Goal: Task Accomplishment & Management: Manage account settings

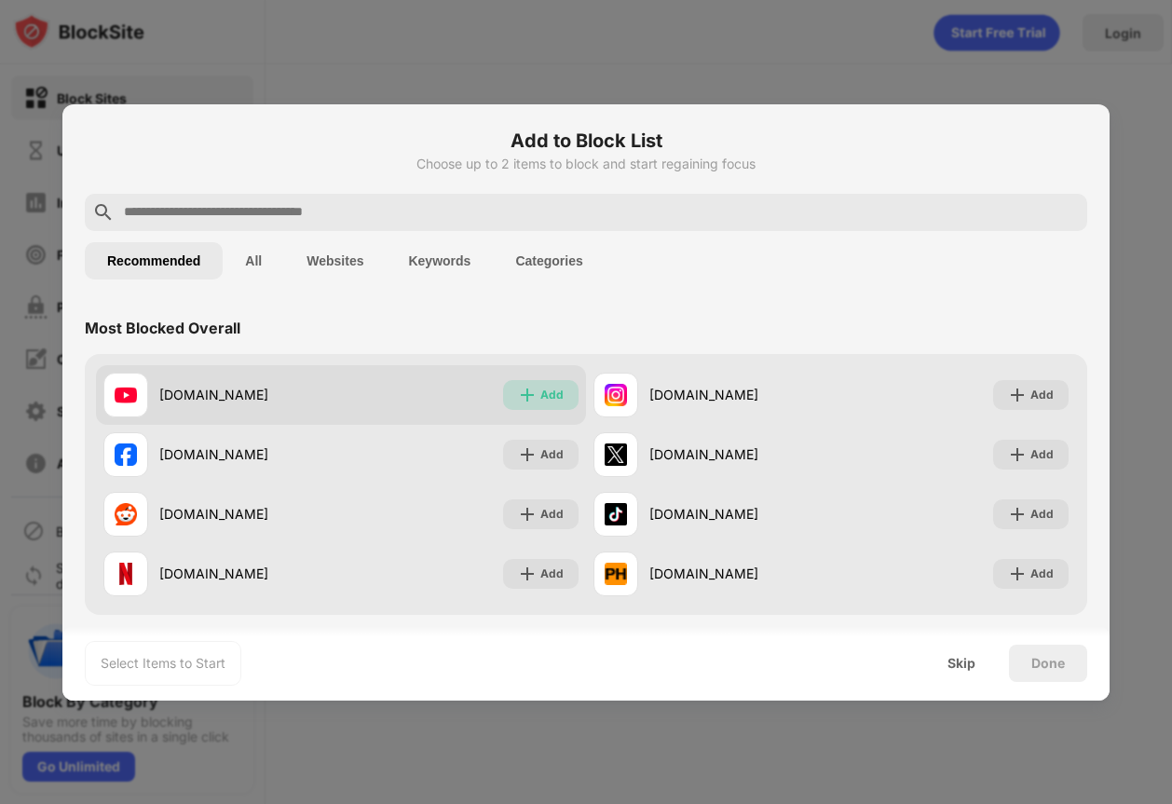
click at [571, 389] on div "Add" at bounding box center [540, 395] width 75 height 30
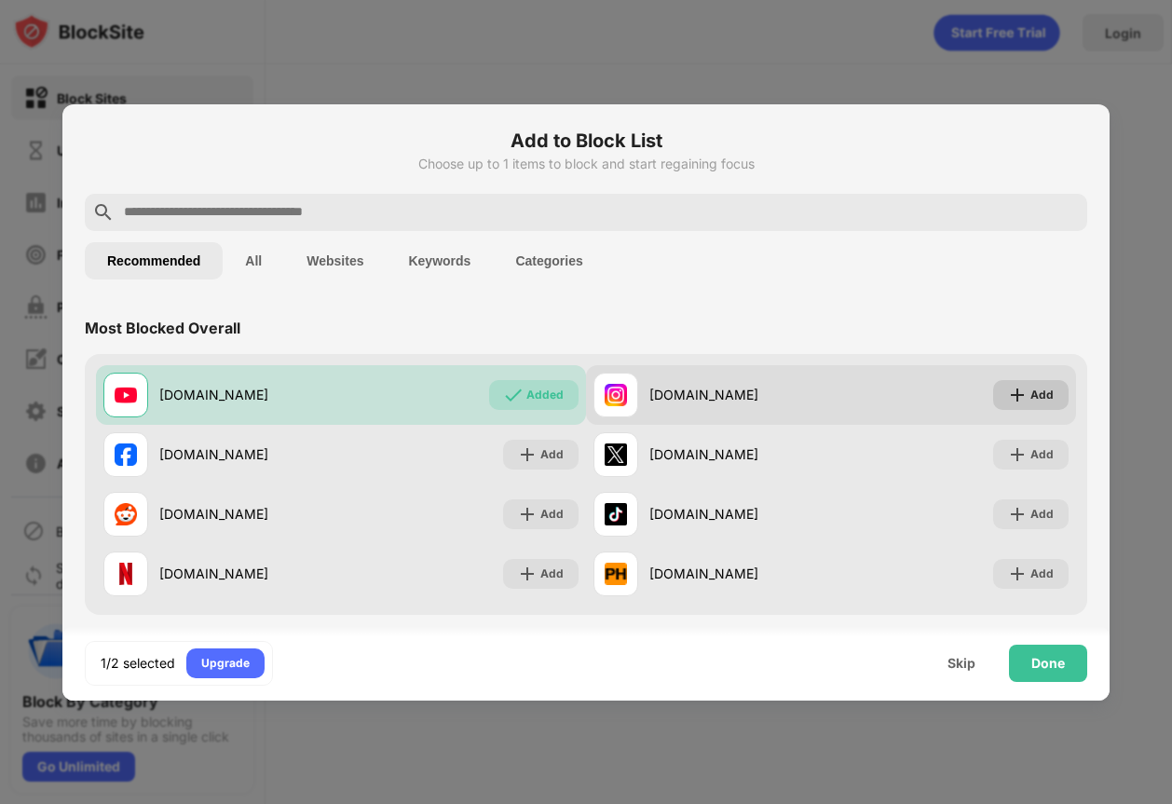
click at [1019, 396] on img at bounding box center [1017, 395] width 19 height 19
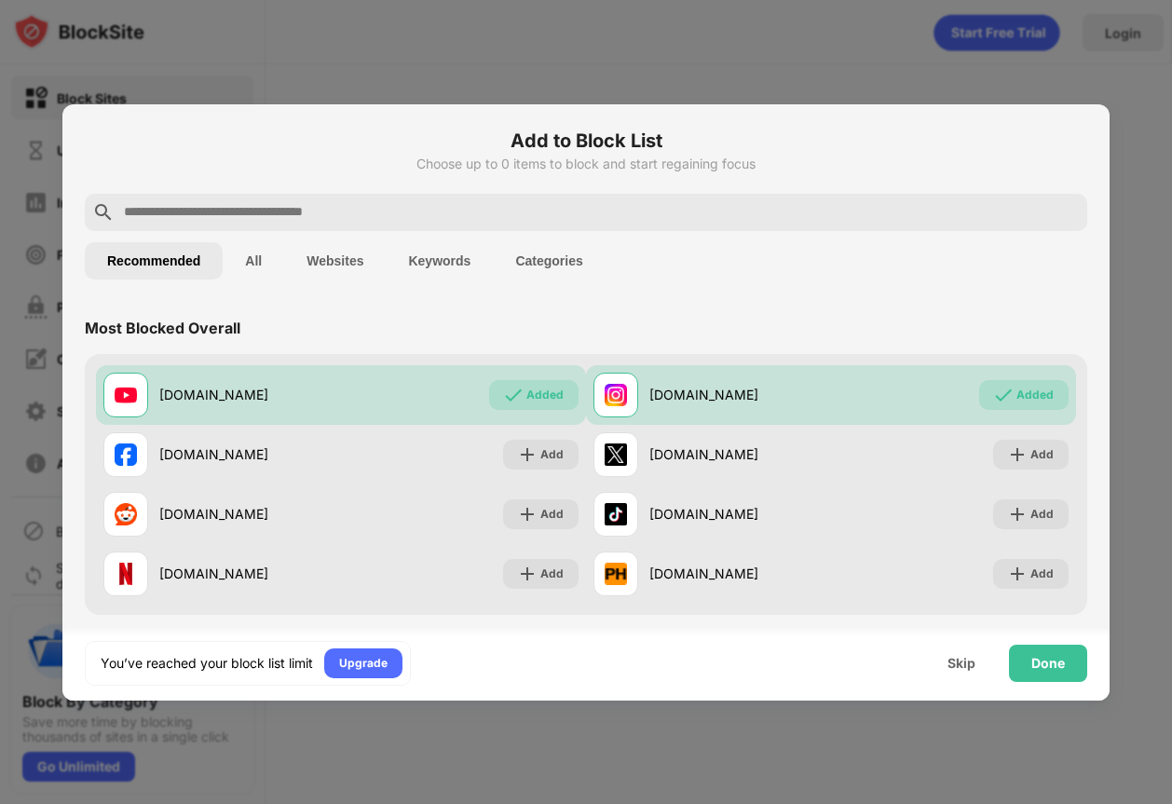
click at [1038, 681] on div "Done" at bounding box center [1048, 663] width 78 height 37
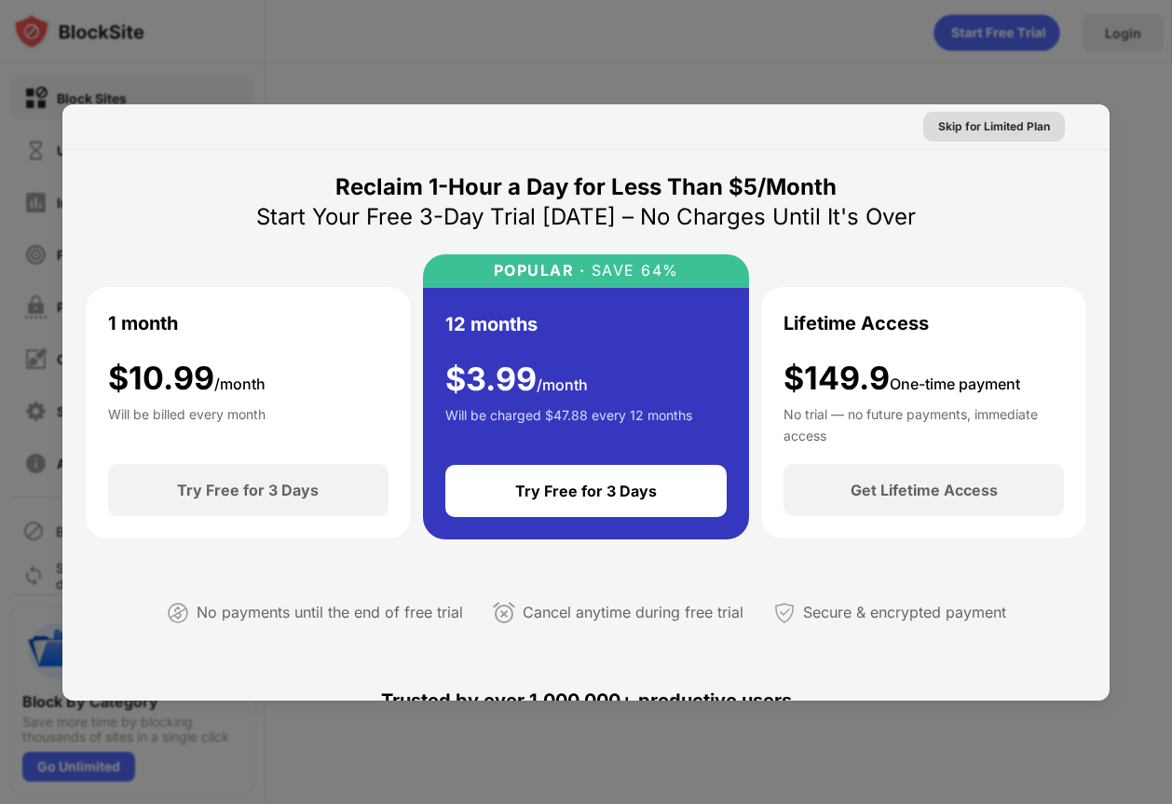
click at [1006, 72] on div at bounding box center [586, 402] width 1172 height 804
click at [763, 132] on div "Skip for Limited Plan" at bounding box center [585, 127] width 1047 height 46
click at [696, 99] on div at bounding box center [586, 402] width 1172 height 804
click at [541, 44] on div at bounding box center [586, 402] width 1172 height 804
